Goal: Information Seeking & Learning: Learn about a topic

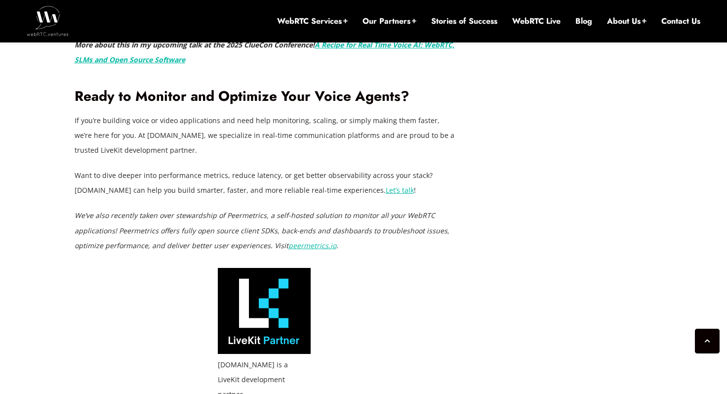
scroll to position [2900, 0]
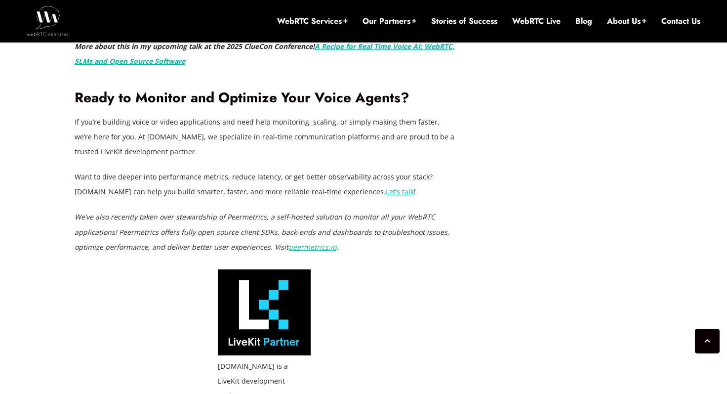
click at [311, 247] on link "peermetrics" at bounding box center [308, 246] width 40 height 9
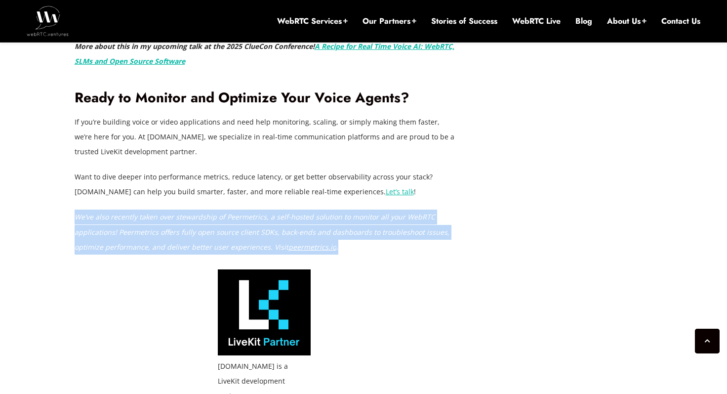
drag, startPoint x: 412, startPoint y: 248, endPoint x: 75, endPoint y: 217, distance: 338.3
click at [75, 217] on p "We’ve also recently taken over stewardship of Peermetrics, a self-hosted soluti…" at bounding box center [265, 231] width 380 height 44
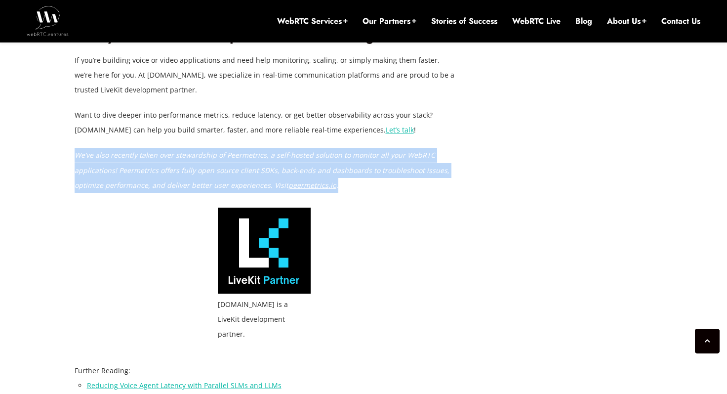
scroll to position [2860, 0]
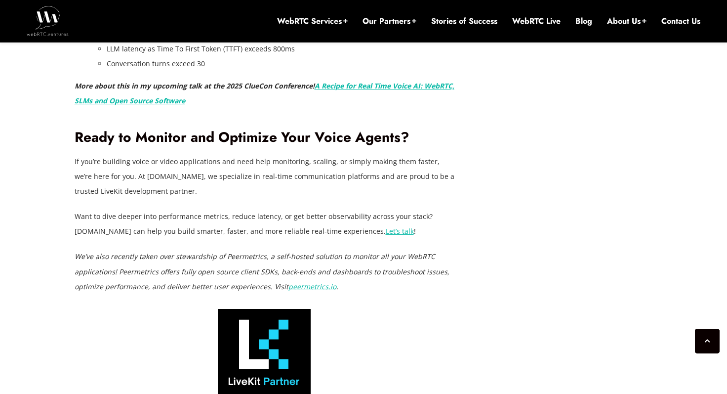
click at [122, 223] on p "Want to dive deeper into performance metrics, reduce latency, or get better obs…" at bounding box center [265, 224] width 380 height 30
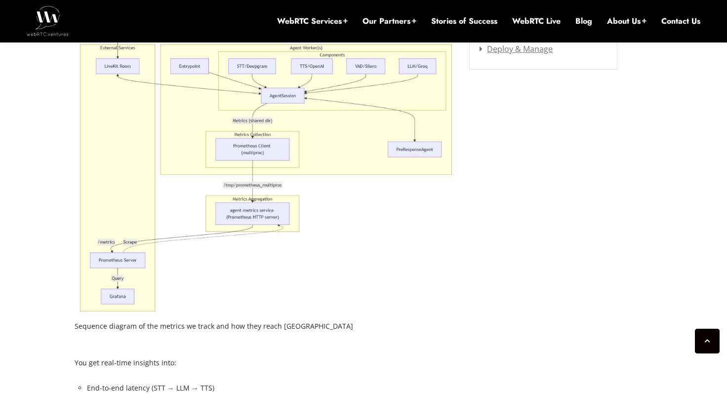
scroll to position [1453, 0]
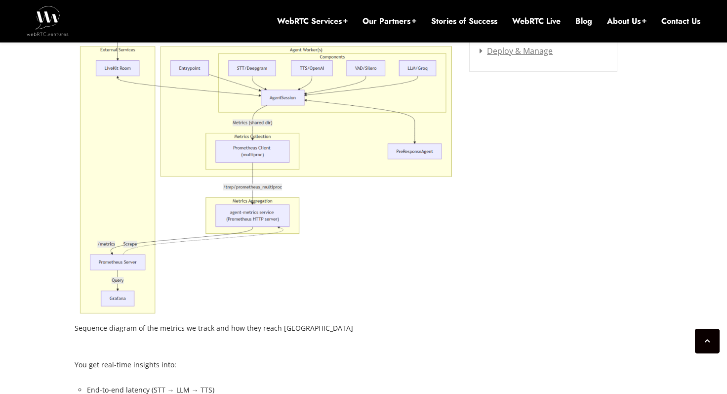
click at [263, 124] on img at bounding box center [265, 162] width 380 height 310
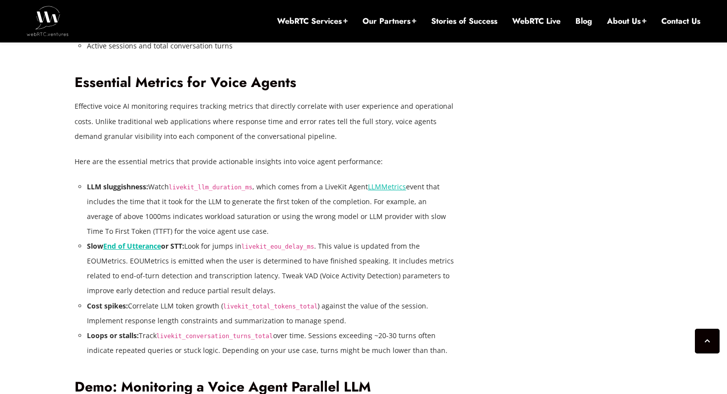
scroll to position [1869, 0]
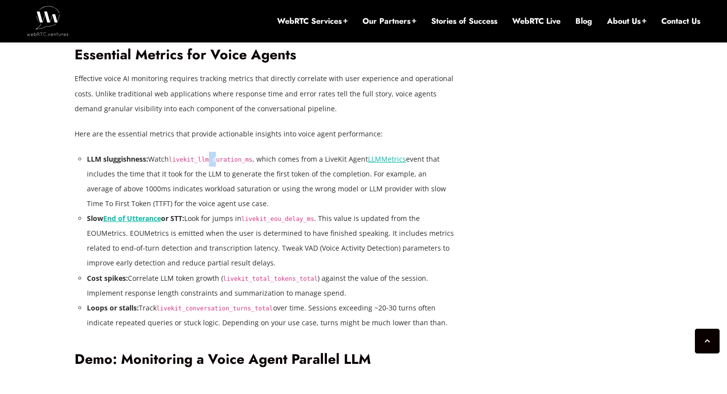
drag, startPoint x: 213, startPoint y: 159, endPoint x: 218, endPoint y: 160, distance: 5.0
click at [218, 160] on code "livekit_llm_duration_ms" at bounding box center [211, 159] width 84 height 7
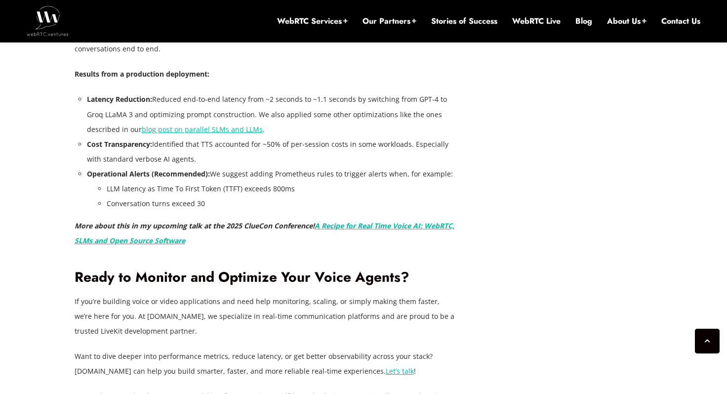
scroll to position [2720, 0]
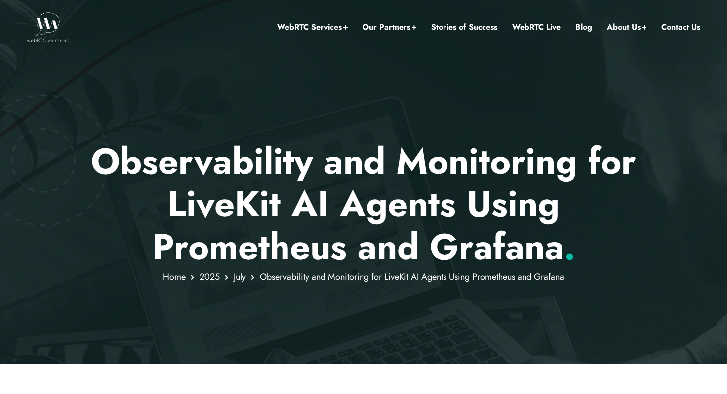
scroll to position [0, 0]
